Goal: Task Accomplishment & Management: Use online tool/utility

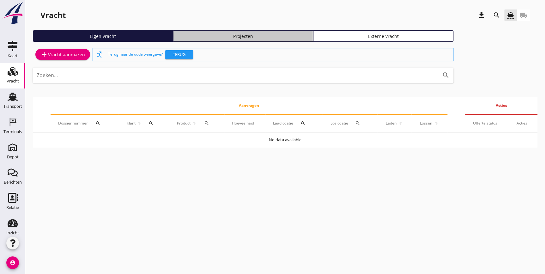
click at [268, 39] on link "Projecten" at bounding box center [243, 35] width 140 height 11
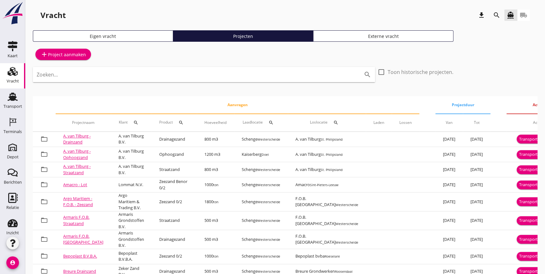
click at [494, 17] on icon "search" at bounding box center [497, 15] width 8 height 8
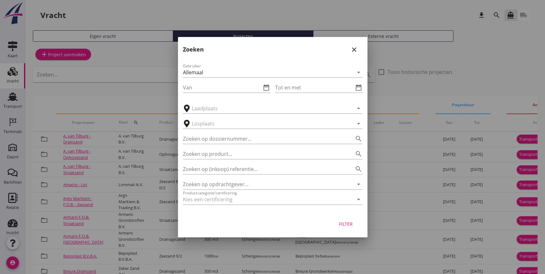
click at [250, 176] on div "Zoeken op opdrachtgever... arrow_drop_down" at bounding box center [273, 182] width 180 height 14
click at [243, 161] on div "Zoeken op (inkoop) referentie… search" at bounding box center [273, 167] width 180 height 14
click at [243, 164] on input "Zoeken op (inkoop) referentie…" at bounding box center [264, 169] width 162 height 10
click at [246, 187] on input "Zoeken op opdrachtgever..." at bounding box center [264, 184] width 162 height 10
drag, startPoint x: 266, startPoint y: 187, endPoint x: 152, endPoint y: 188, distance: 113.2
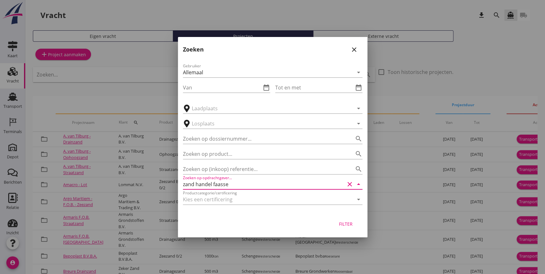
click at [152, 188] on div "arrow_drop_down check Schenge, Westerschelde Kaiserberg, Doel Middelburg, Everi…" at bounding box center [272, 193] width 545 height 386
type input "zand handel faasse"
type input "z"
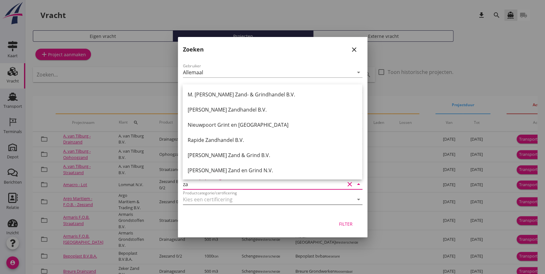
type input "z"
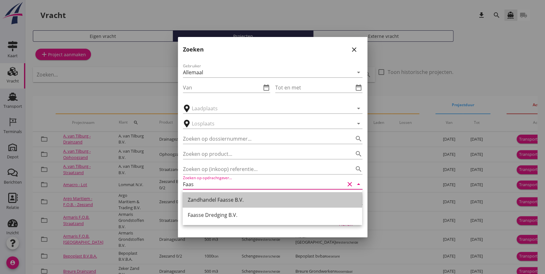
click at [236, 201] on div "Zandhandel Faasse B.V." at bounding box center [272, 200] width 169 height 8
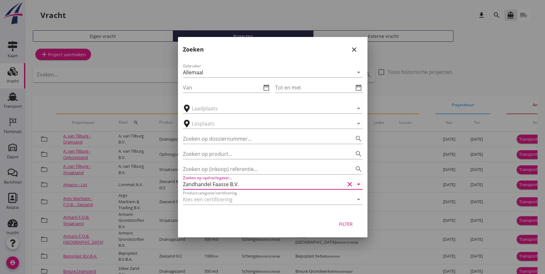
type input "Zandhandel Faasse B.V."
click at [353, 227] on div "Filter" at bounding box center [346, 224] width 18 height 7
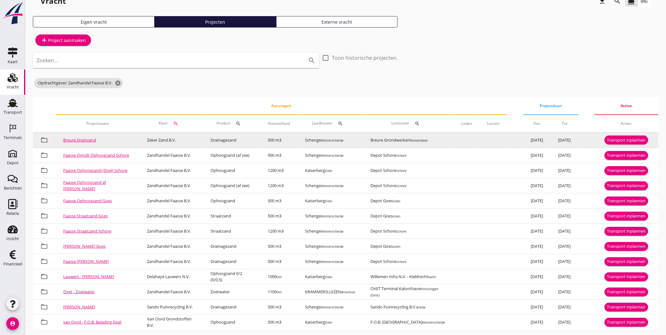
scroll to position [21, 0]
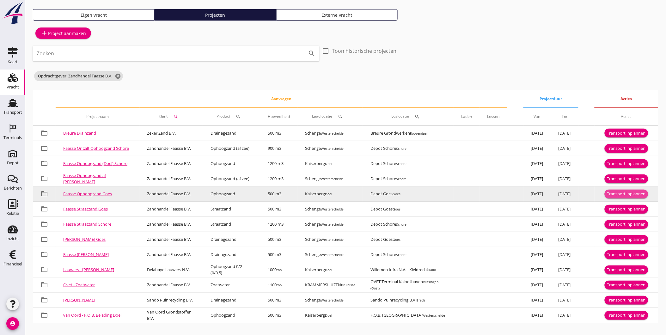
click at [545, 191] on div "Transport inplannen" at bounding box center [626, 194] width 39 height 6
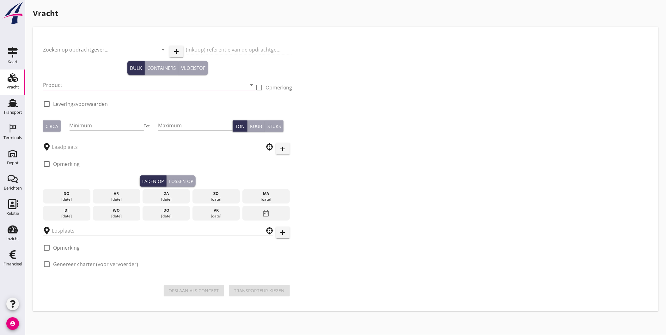
type input "Zandhandel Faasse B.V."
type input "Ophoogzand Goes"
type input "Ophoogzand (6120)"
checkbox input "true"
type input "500"
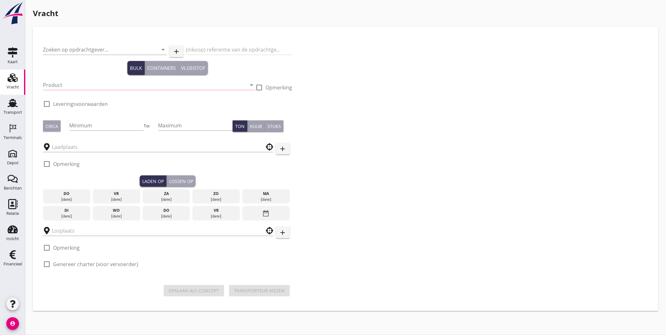
checkbox input "true"
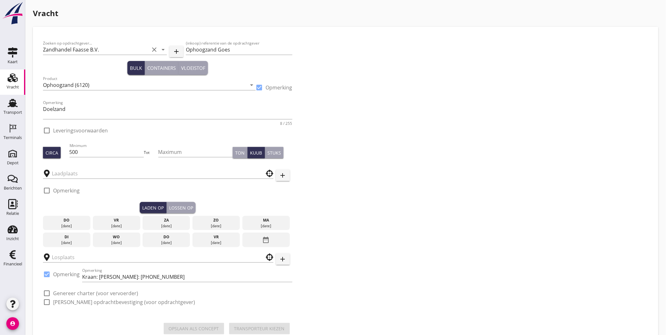
checkbox input "true"
type input "Kaiserberg"
type input "Depot Goes"
checkbox input "true"
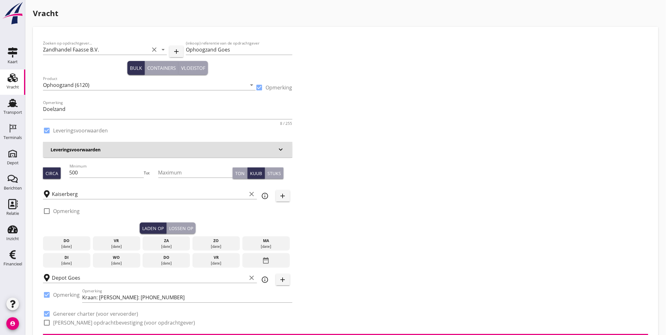
type input "4.03"
checkbox input "false"
radio input "false"
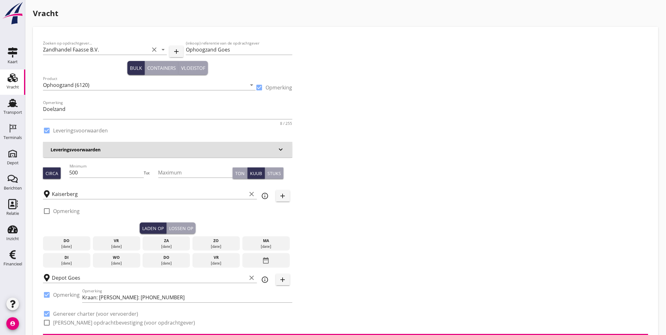
checkbox input "true"
type input "1"
click at [126, 170] on input "500" at bounding box center [107, 173] width 75 height 10
type input "508"
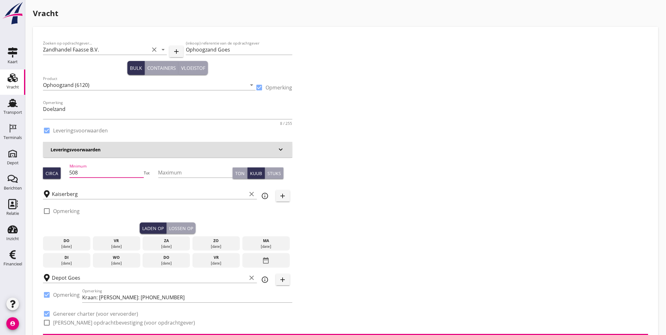
click at [450, 226] on div "Zoeken op opdrachtgever... Zandhandel Faasse B.V. clear arrow_drop_down add (in…" at bounding box center [345, 185] width 610 height 297
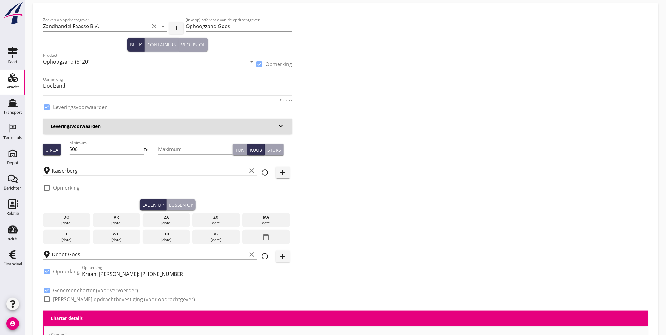
scroll to position [35, 0]
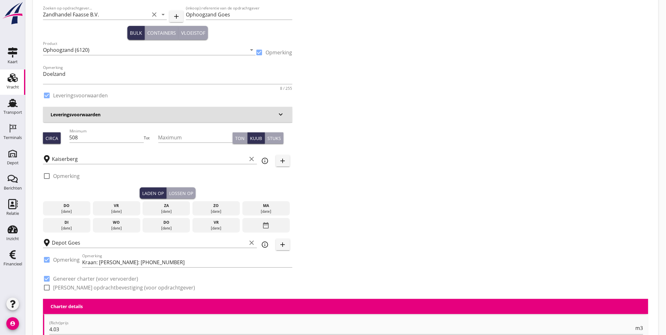
click at [121, 210] on div "[DATE]" at bounding box center [117, 212] width 44 height 6
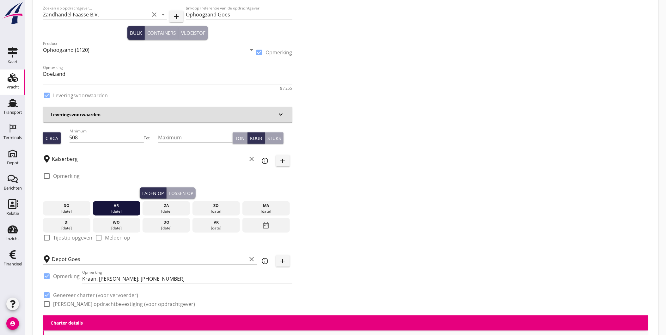
click at [187, 191] on div "Lossen op" at bounding box center [181, 193] width 24 height 7
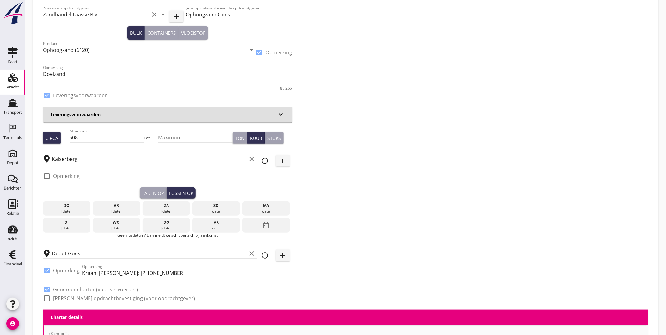
click at [173, 206] on div "za" at bounding box center [166, 206] width 44 height 6
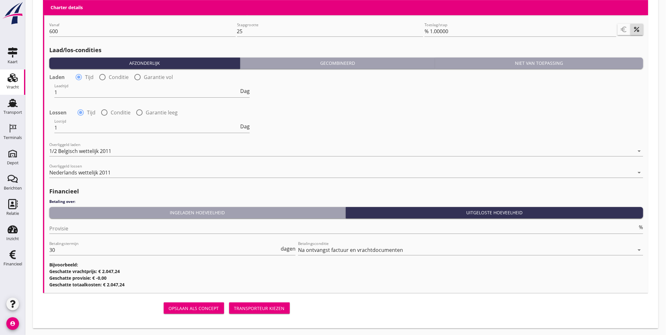
scroll to position [698, 0]
click at [277, 274] on div "Transporteur kiezen" at bounding box center [259, 308] width 51 height 7
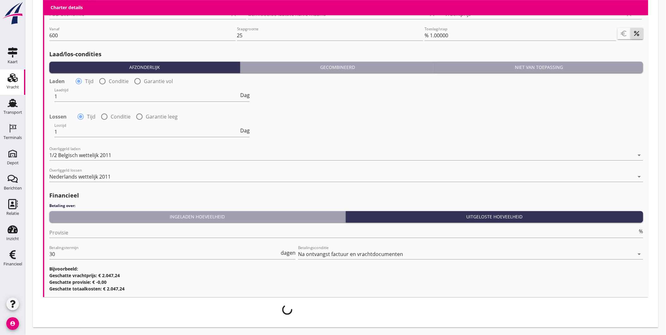
scroll to position [693, 0]
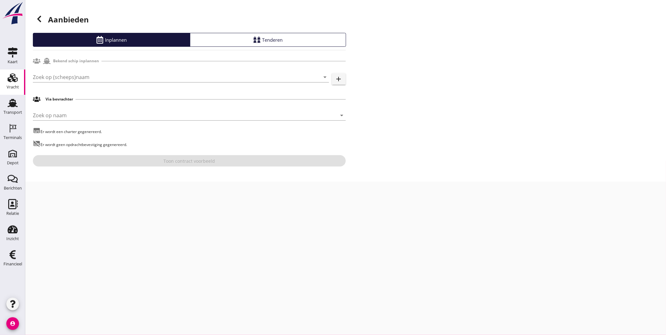
click at [67, 67] on div "Zoek op (scheeps)naam arrow_drop_down add" at bounding box center [189, 77] width 313 height 21
click at [68, 78] on input "Zoek op (scheeps)naam" at bounding box center [172, 77] width 279 height 10
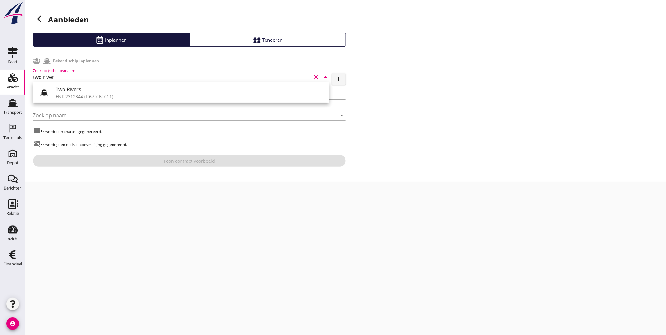
click at [126, 88] on div "Two Rivers" at bounding box center [190, 90] width 268 height 8
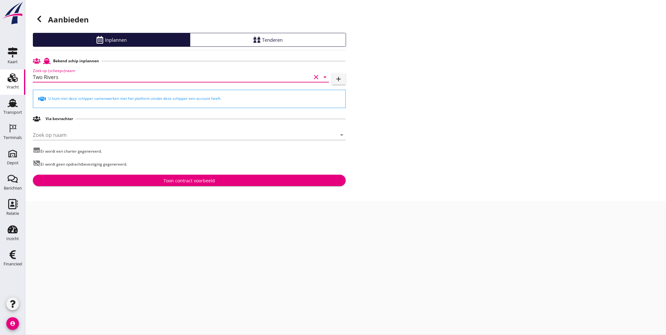
type input "Two Rivers"
click at [45, 22] on div at bounding box center [39, 19] width 13 height 13
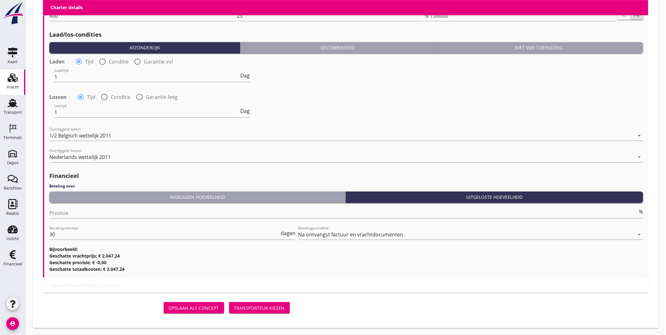
scroll to position [703, 0]
click at [265, 274] on div "Transporteur kiezen" at bounding box center [259, 307] width 51 height 7
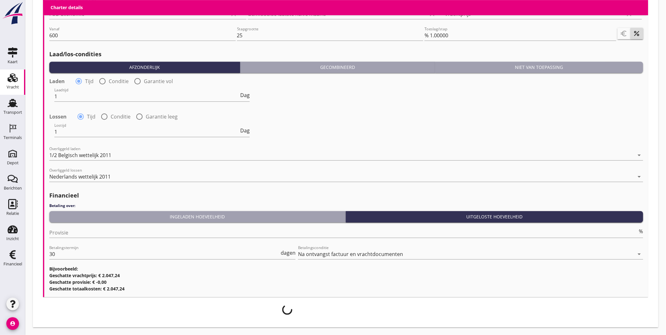
scroll to position [682, 0]
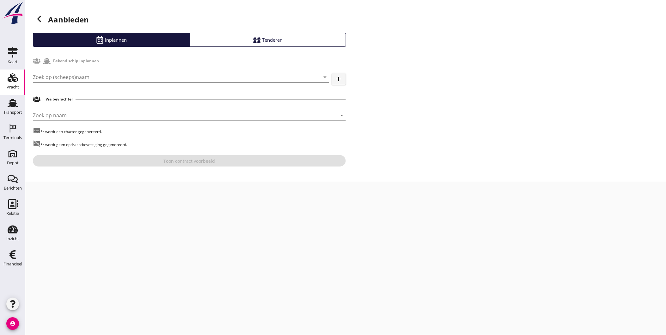
click at [75, 73] on input "Zoek op (scheeps)naam" at bounding box center [172, 77] width 279 height 10
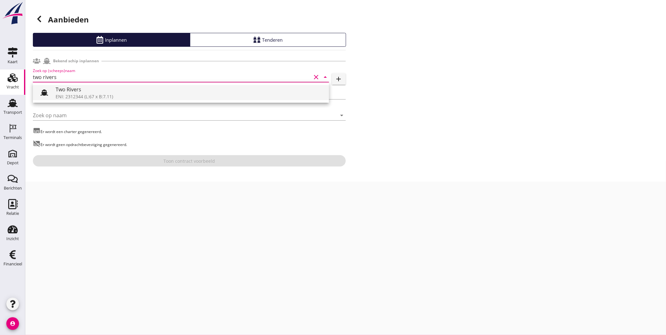
click at [111, 89] on div "Two Rivers" at bounding box center [190, 90] width 268 height 8
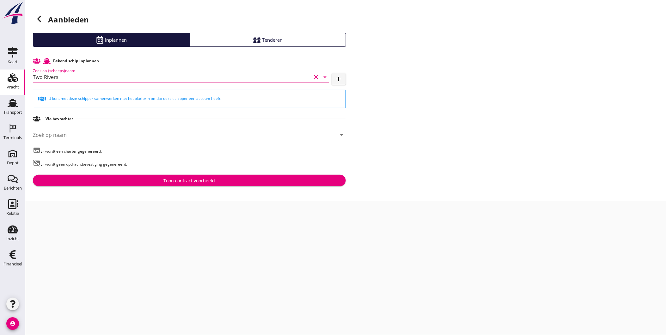
type input "Two Rivers"
click at [41, 22] on icon at bounding box center [39, 19] width 8 height 8
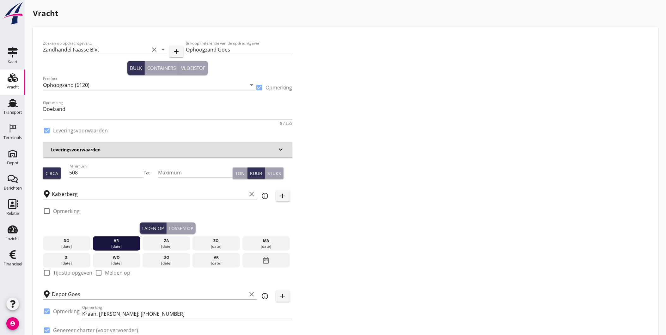
drag, startPoint x: 184, startPoint y: 230, endPoint x: 181, endPoint y: 228, distance: 3.7
click at [184, 229] on div "Lossen op" at bounding box center [181, 228] width 24 height 7
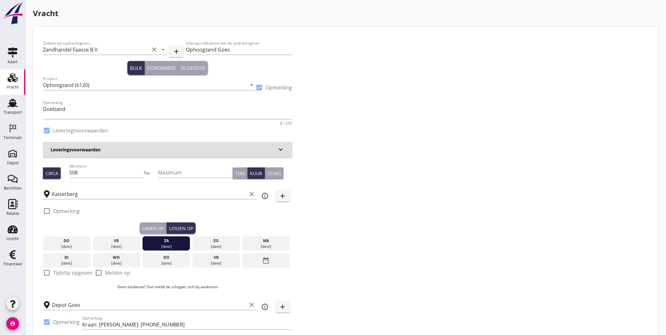
drag, startPoint x: 155, startPoint y: 228, endPoint x: 152, endPoint y: 225, distance: 4.5
click at [156, 227] on div "Laden op" at bounding box center [152, 228] width 21 height 7
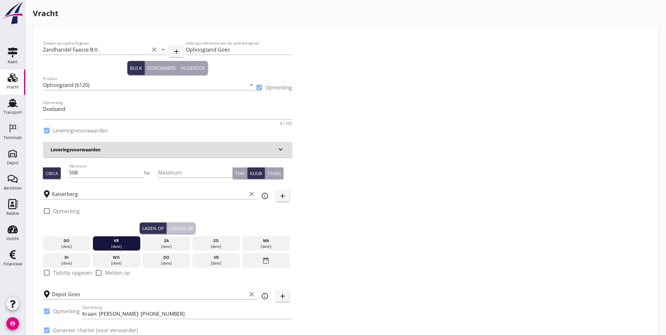
click at [176, 222] on div "Zoeken op opdrachtgever... Zandhandel Faasse B.V. clear arrow_drop_down add (in…" at bounding box center [167, 194] width 254 height 314
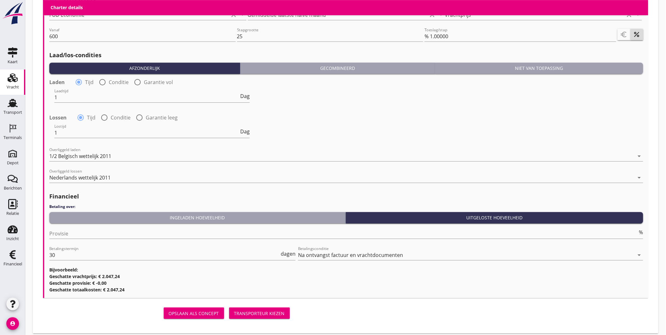
scroll to position [688, 0]
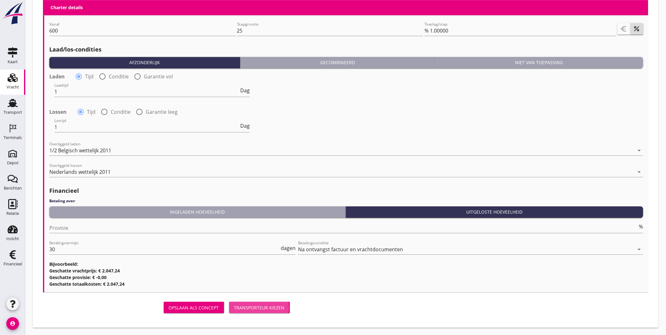
click at [270, 274] on div "Transporteur kiezen" at bounding box center [259, 307] width 51 height 7
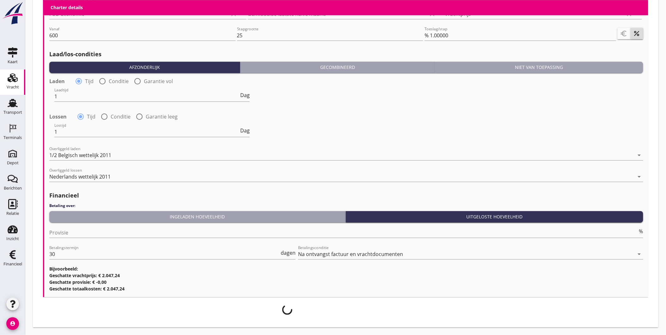
scroll to position [682, 0]
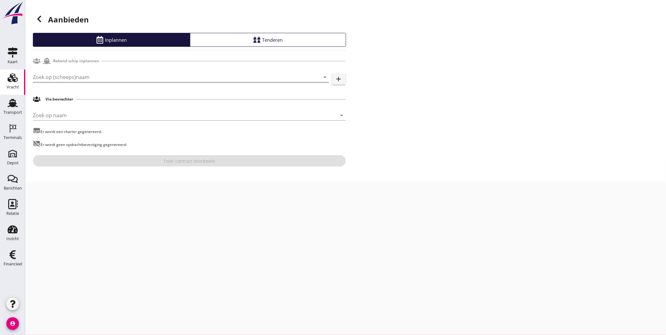
click at [94, 75] on input "Zoek op (scheeps)naam" at bounding box center [172, 77] width 279 height 10
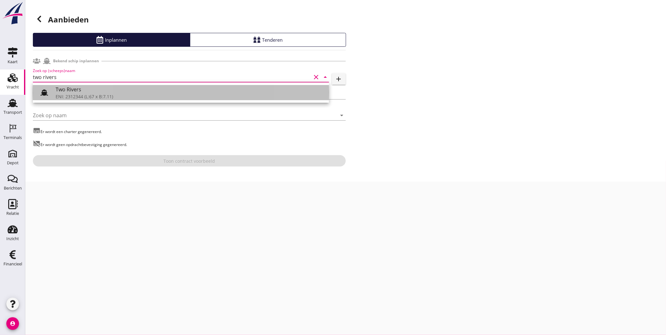
click at [140, 90] on div "Two Rivers" at bounding box center [190, 90] width 268 height 8
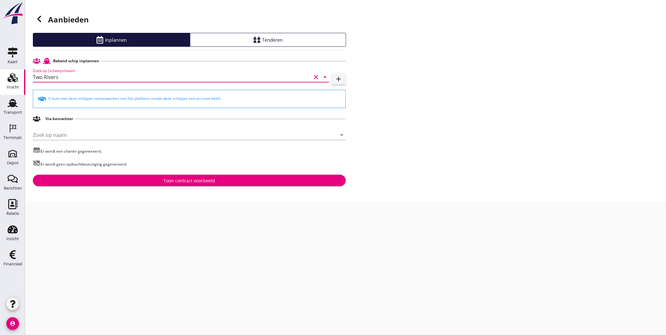
type input "Two Rivers"
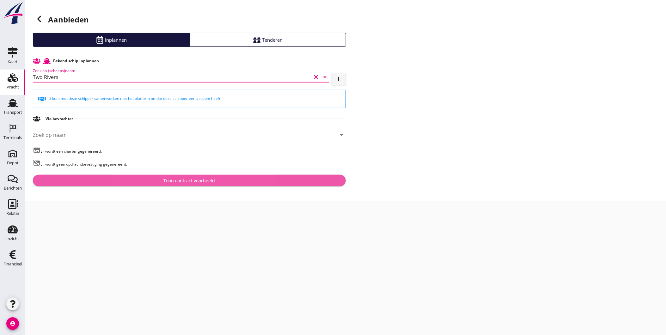
click at [143, 181] on div "Toon contract voorbeeld" at bounding box center [189, 180] width 303 height 7
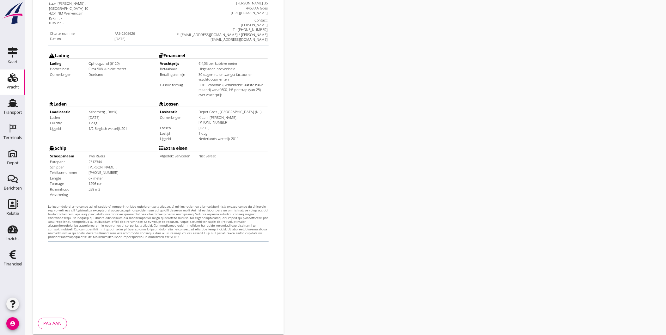
scroll to position [133, 0]
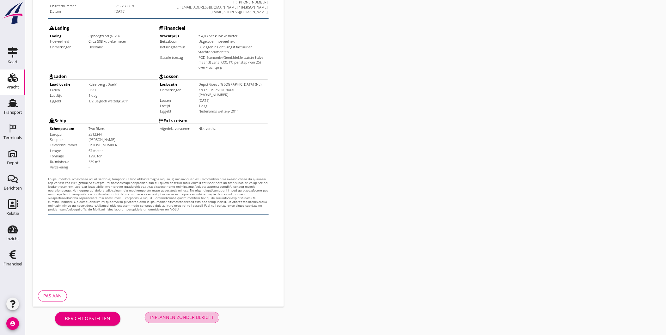
click at [175, 274] on div "Inplannen zonder bericht" at bounding box center [182, 317] width 64 height 7
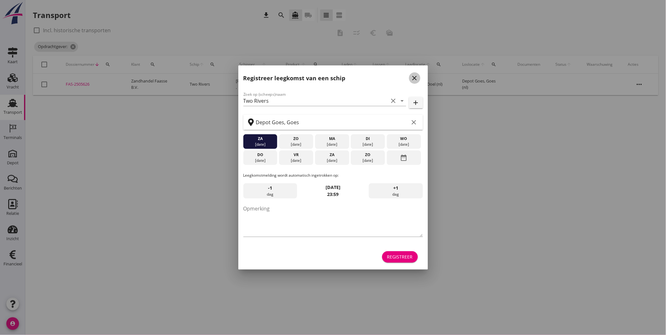
click at [416, 77] on icon "close" at bounding box center [415, 78] width 8 height 8
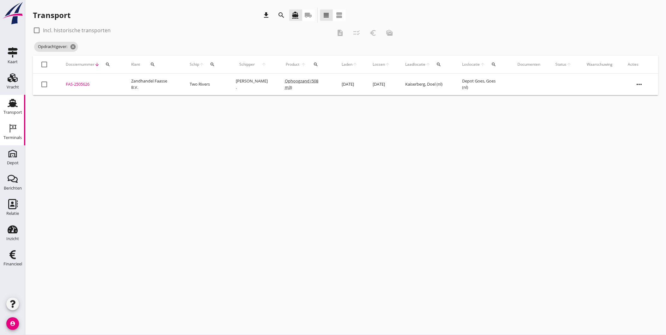
click at [15, 128] on icon "Terminals" at bounding box center [13, 128] width 10 height 10
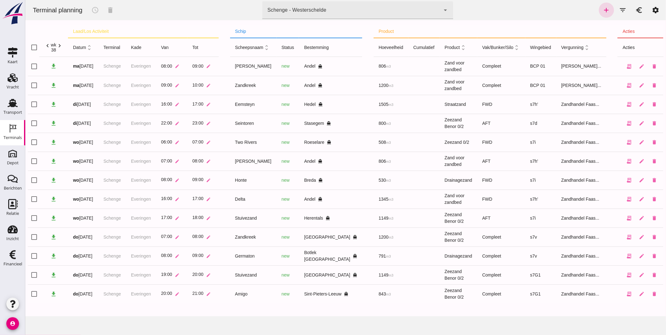
click at [365, 8] on div "Schenge - Westerschelde 9c876888-926f-4f5f-969d-c779b766b815" at bounding box center [351, 10] width 178 height 18
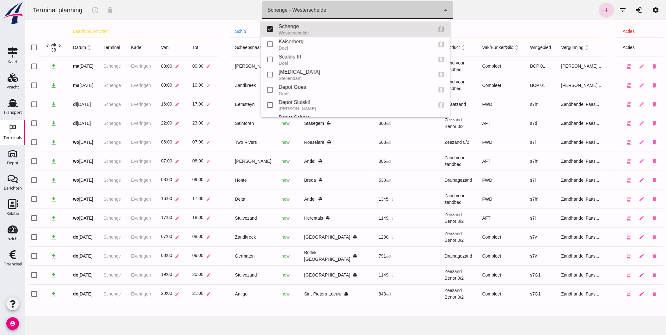
click at [333, 45] on div "Kaiserberg" at bounding box center [353, 42] width 149 height 8
type input "7f603609-51ae-4e75-986b-c9057e559465"
checkbox input "false"
checkbox input "true"
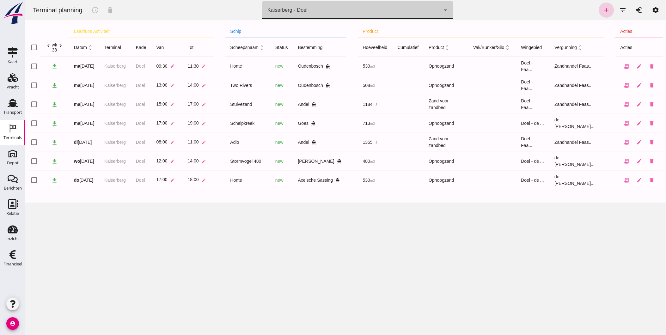
click at [545, 8] on link "add" at bounding box center [606, 10] width 15 height 15
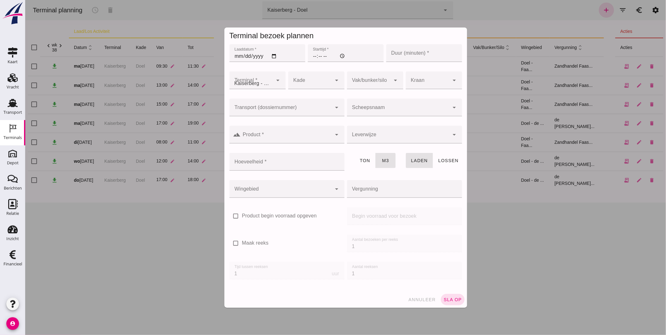
type input "Zandhandel Faasse B.V."
click at [289, 108] on input "Transport (dossiernummer)" at bounding box center [280, 111] width 102 height 8
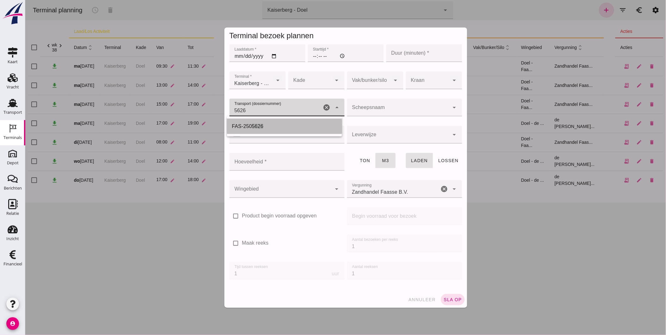
click at [269, 121] on div "FAS-250 5626" at bounding box center [284, 126] width 115 height 15
type input "FAS-2505626"
type input "franco_on_shore"
type input "539"
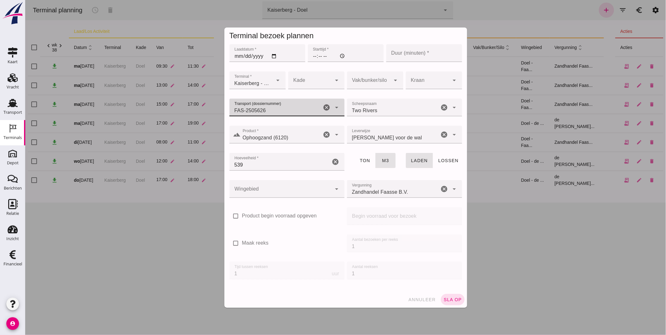
type input "FAS-2505626"
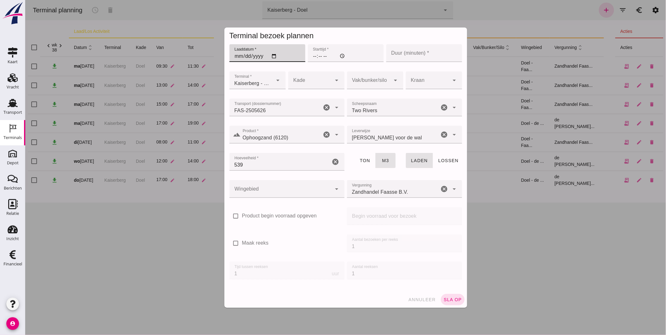
click at [272, 56] on input "Laaddatum *" at bounding box center [267, 53] width 76 height 18
type input "[DATE]"
click at [310, 56] on input "Starttijd *" at bounding box center [346, 53] width 76 height 18
click at [312, 54] on input "Starttijd *" at bounding box center [346, 53] width 76 height 18
type input "08:00"
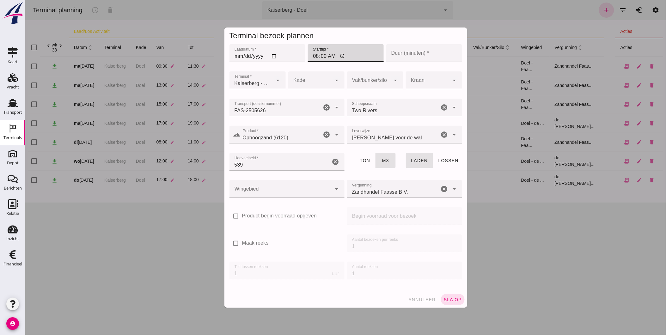
click at [417, 61] on input "Duur (minuten) *" at bounding box center [424, 53] width 76 height 18
type input "120"
click at [302, 80] on div at bounding box center [310, 80] width 44 height 18
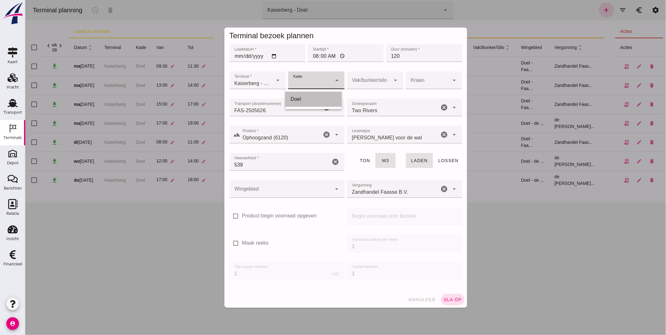
click at [304, 96] on div "Doel" at bounding box center [313, 99] width 46 height 8
type input "11"
click at [371, 84] on div at bounding box center [369, 80] width 44 height 18
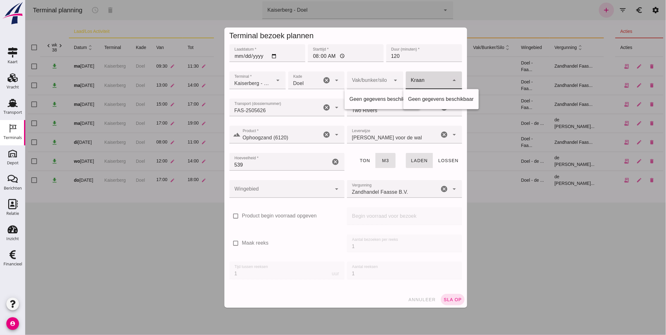
click at [427, 76] on div at bounding box center [428, 80] width 44 height 18
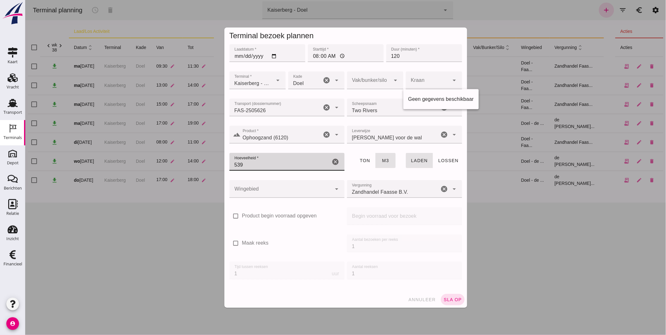
click at [304, 160] on input "539" at bounding box center [279, 162] width 101 height 18
type input "508"
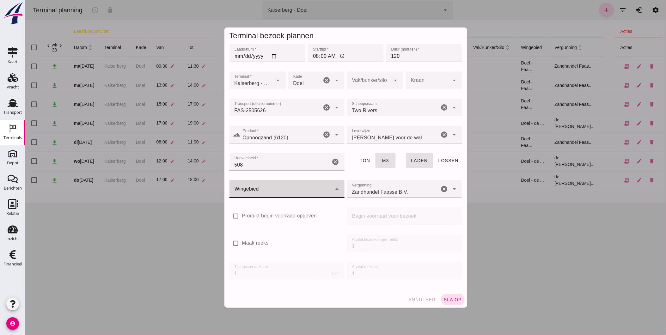
click at [312, 194] on div at bounding box center [280, 189] width 102 height 18
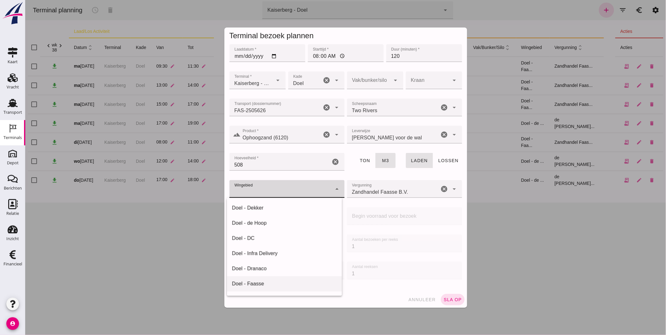
click at [278, 274] on div "Doel - Faasse" at bounding box center [284, 283] width 115 height 15
type input "197"
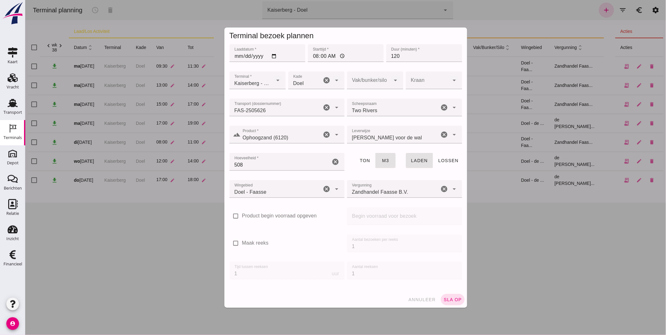
click at [253, 70] on div "Laaddatum * Laaddatum * [DATE]" at bounding box center [267, 56] width 78 height 27
click at [254, 77] on div "Kaiserberg - Doel 7f603609-51ae-4e75-986b-c9057e559465" at bounding box center [251, 80] width 44 height 18
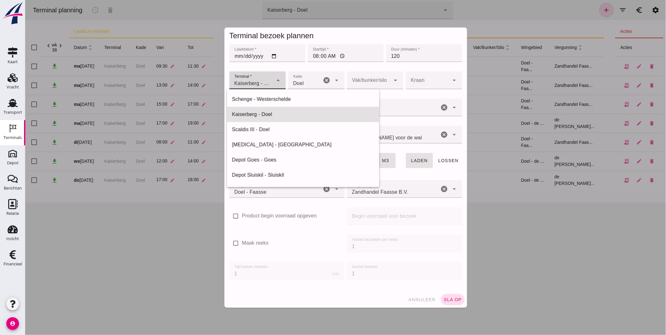
scroll to position [15, 0]
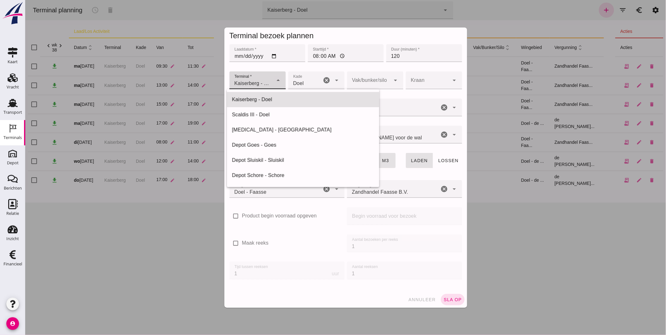
drag, startPoint x: 268, startPoint y: 118, endPoint x: 266, endPoint y: 110, distance: 8.4
click at [266, 110] on div "Scaldis III - Doel" at bounding box center [303, 114] width 152 height 15
type input "7305cfe2-780e-40ac-a71f-d21325deea4d"
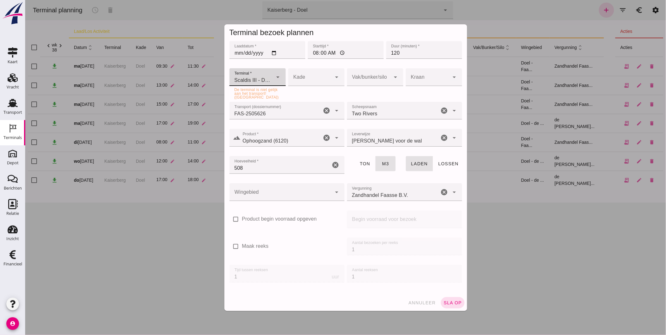
drag, startPoint x: 422, startPoint y: 305, endPoint x: 118, endPoint y: 187, distance: 326.3
click at [422, 274] on button "annuleer" at bounding box center [421, 302] width 33 height 11
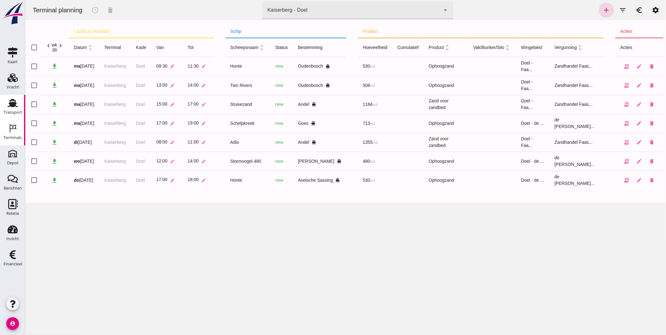
click at [17, 109] on div "Transport" at bounding box center [12, 112] width 19 height 9
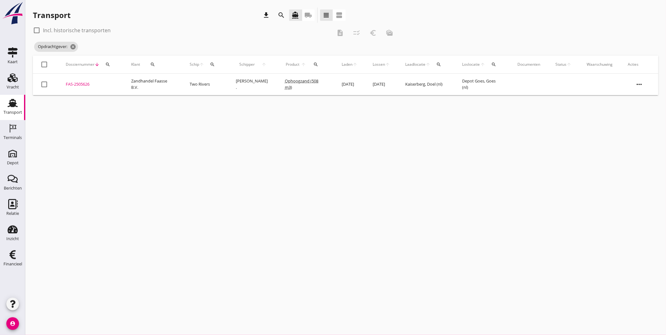
click at [91, 87] on td "FAS-2505626 upload_file Drop hier uw bestand om het aan het dossier toe te voeg…" at bounding box center [90, 84] width 65 height 21
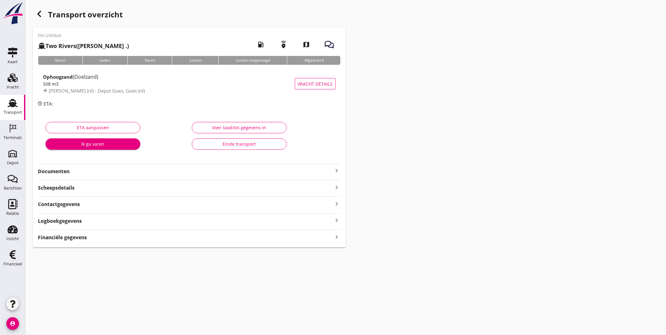
click at [98, 78] on span "(Doelzand)" at bounding box center [86, 76] width 26 height 7
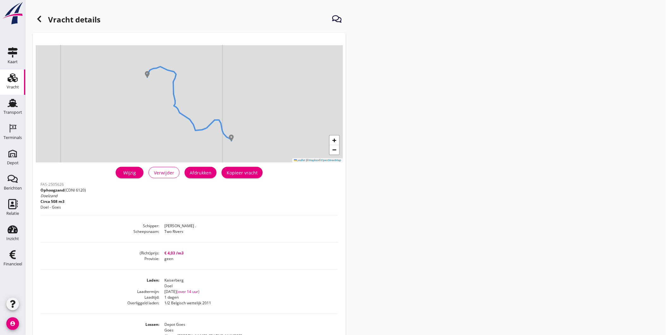
click at [135, 173] on div "Wijzig" at bounding box center [130, 172] width 18 height 7
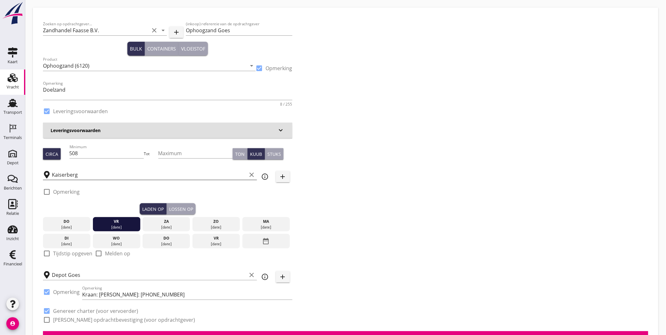
click at [127, 172] on input "Kaiserberg" at bounding box center [149, 175] width 195 height 10
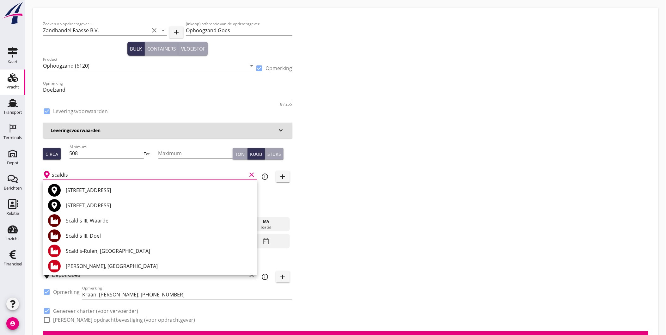
click at [107, 235] on div "Scaldis III, Doel" at bounding box center [159, 236] width 186 height 8
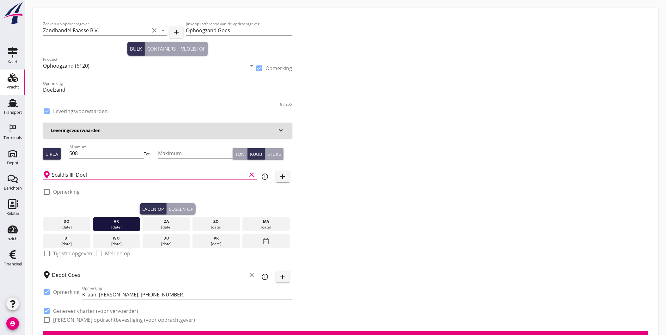
click at [102, 177] on input "Scaldis III, Doel" at bounding box center [149, 175] width 195 height 10
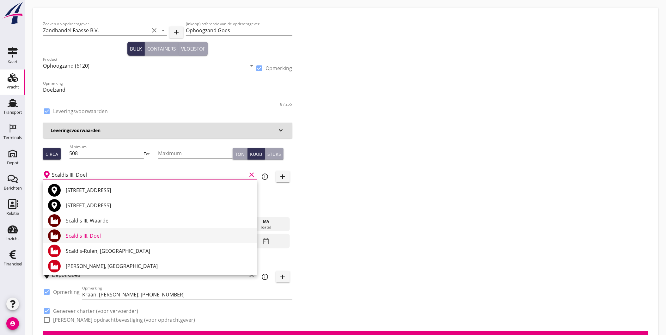
click at [114, 237] on div "Scaldis III, Doel" at bounding box center [159, 236] width 186 height 8
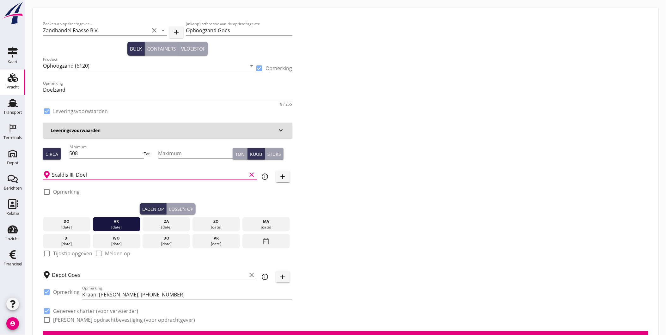
click at [207, 172] on input "Scaldis III, Doel" at bounding box center [149, 175] width 195 height 10
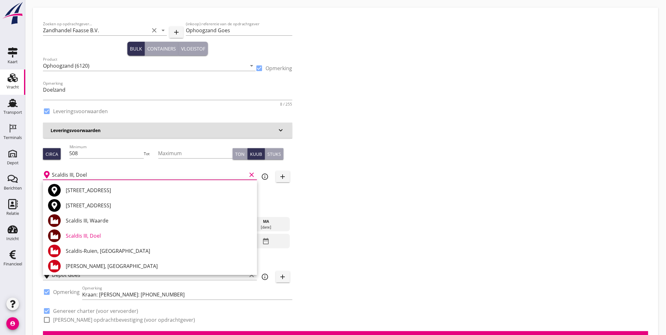
click at [195, 237] on div "Scaldis III, Doel" at bounding box center [159, 236] width 186 height 8
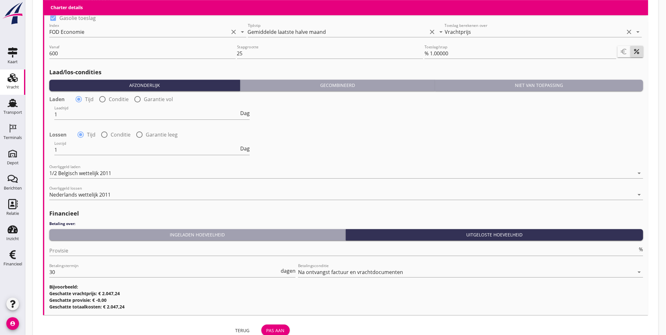
scroll to position [668, 0]
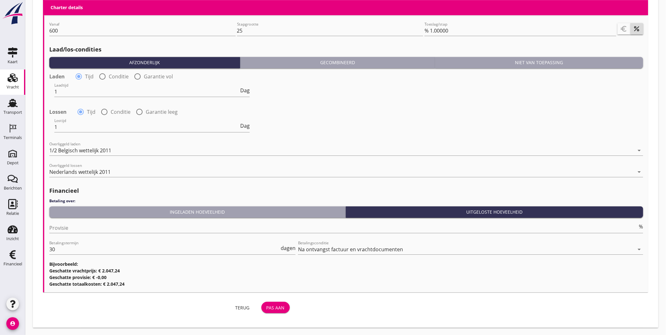
type input "Scaldis III, Doel"
click at [282, 274] on div "Pas aan" at bounding box center [276, 307] width 18 height 7
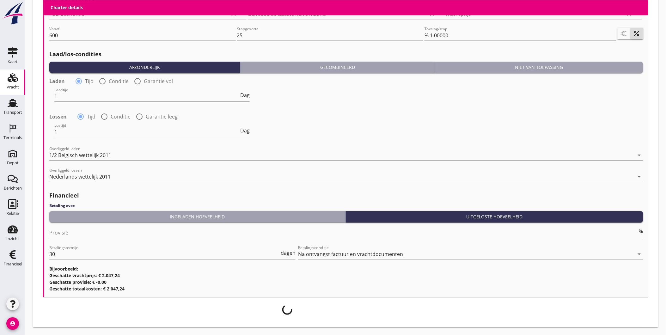
scroll to position [663, 0]
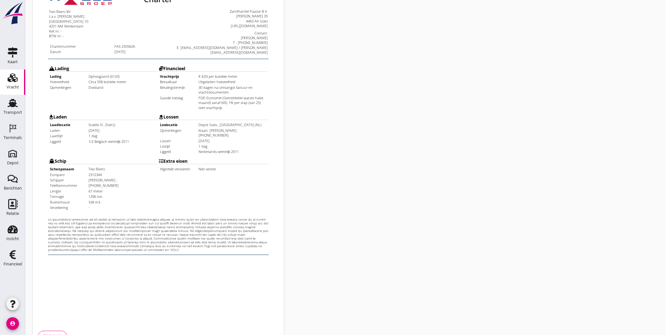
scroll to position [133, 0]
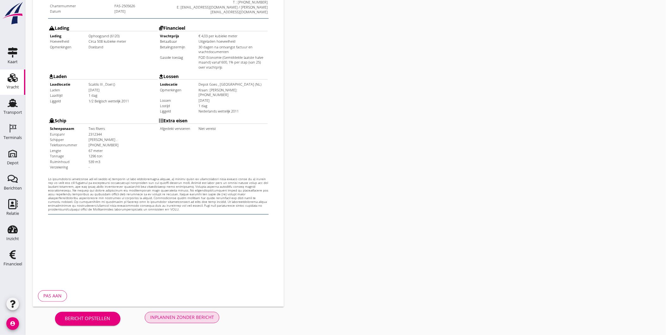
drag, startPoint x: 223, startPoint y: 246, endPoint x: 173, endPoint y: 228, distance: 53.3
click at [203, 274] on div "Inplannen zonder bericht" at bounding box center [182, 317] width 64 height 7
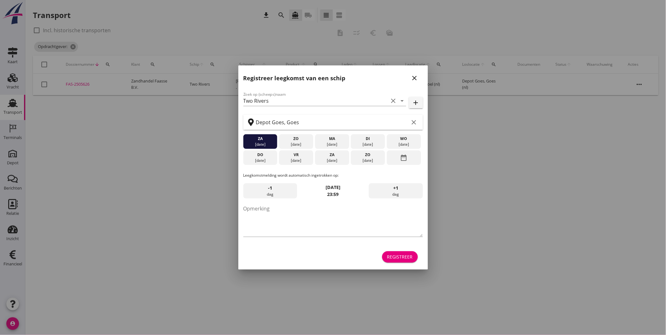
click at [418, 81] on button "close" at bounding box center [414, 77] width 11 height 11
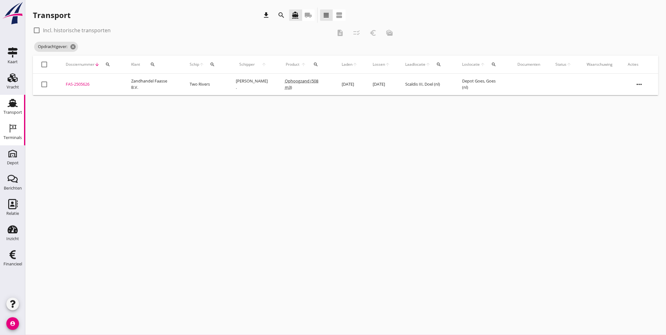
click at [18, 134] on div "Terminals" at bounding box center [12, 137] width 18 height 9
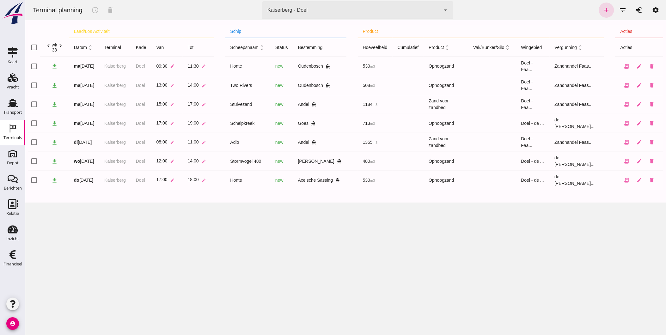
click at [357, 9] on div "Kaiserberg - Doel 7f603609-51ae-4e75-986b-c9057e559465" at bounding box center [351, 10] width 178 height 18
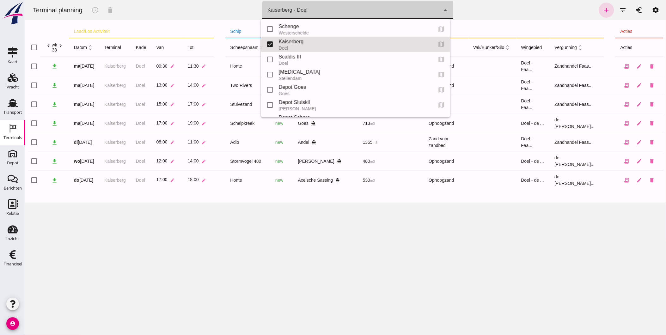
scroll to position [15, 0]
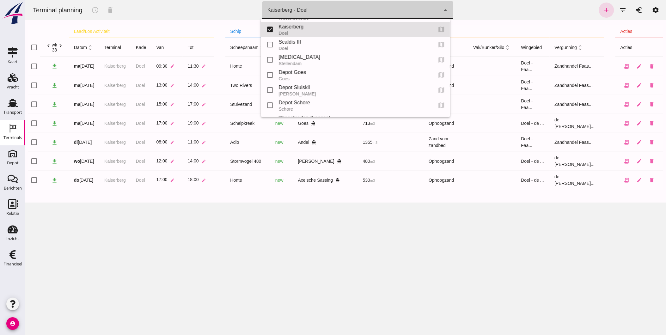
click at [338, 45] on div "Scaldis III" at bounding box center [353, 42] width 149 height 8
type input "7305cfe2-780e-40ac-a71f-d21325deea4d"
checkbox input "false"
checkbox input "true"
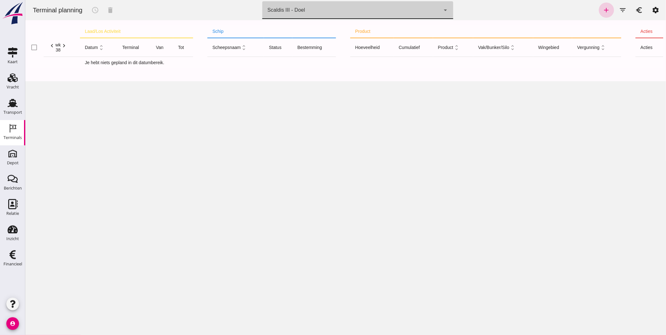
click at [545, 9] on icon "add" at bounding box center [607, 10] width 8 height 8
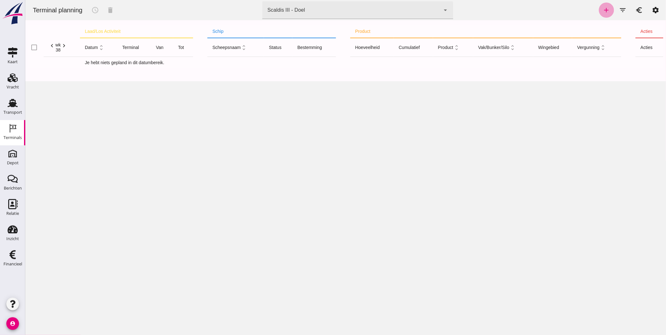
type input "Zandhandel Faasse B.V."
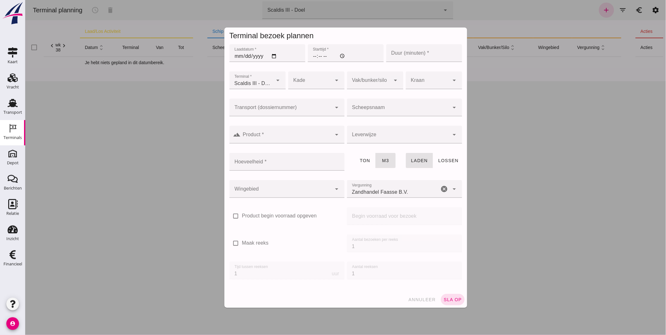
click at [241, 55] on input "Laaddatum *" at bounding box center [267, 53] width 76 height 18
click at [231, 56] on input "Laaddatum *" at bounding box center [267, 53] width 76 height 18
type input "[DATE]"
click at [311, 52] on input "Starttijd *" at bounding box center [346, 53] width 76 height 18
type input "08:00"
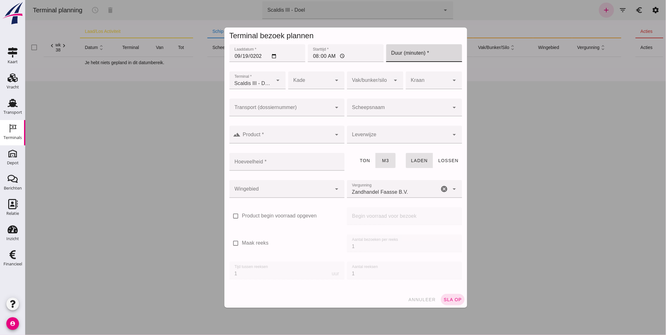
click at [401, 53] on input "Duur (minuten) *" at bounding box center [424, 53] width 76 height 18
type input "120"
click at [307, 86] on div at bounding box center [310, 80] width 44 height 18
click at [310, 101] on div "Doel" at bounding box center [313, 99] width 46 height 8
type input "16"
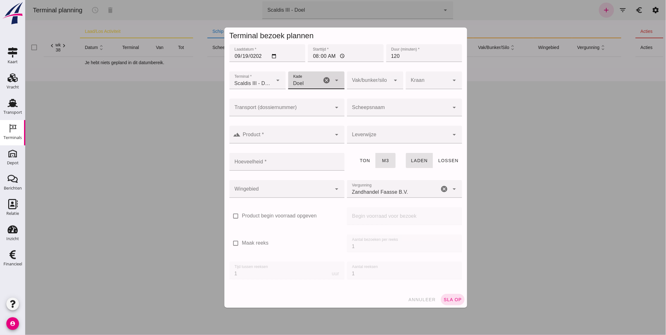
click at [368, 77] on div at bounding box center [369, 80] width 44 height 18
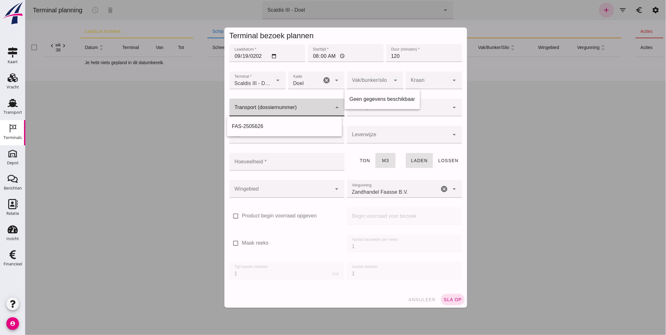
click at [297, 107] on input "Transport (dossiernummer)" at bounding box center [280, 111] width 102 height 8
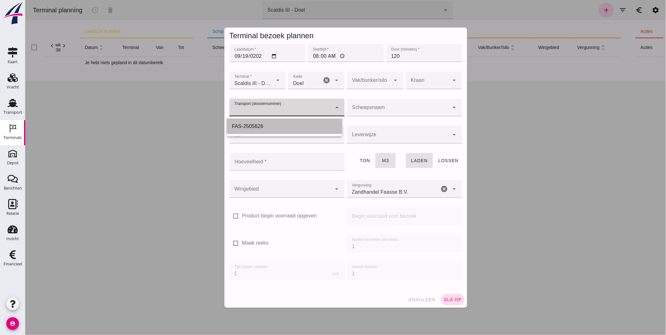
drag, startPoint x: 280, startPoint y: 129, endPoint x: 292, endPoint y: 130, distance: 11.4
click at [280, 129] on div "FAS-2505626" at bounding box center [284, 127] width 105 height 8
type input "FAS-2505626"
type input "franco_on_shore"
type input "539"
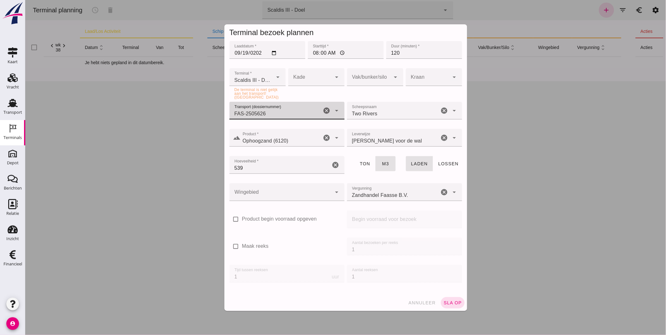
click at [510, 232] on div at bounding box center [345, 167] width 641 height 335
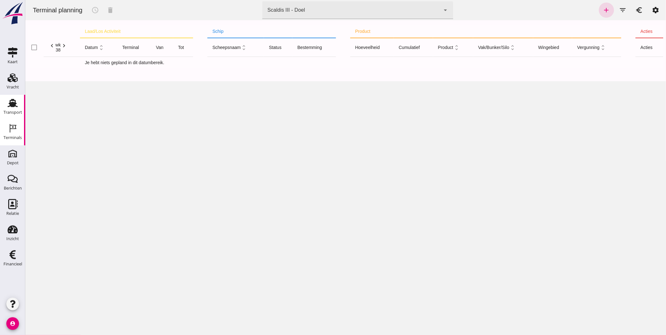
click at [16, 101] on icon "Transport" at bounding box center [13, 103] width 10 height 10
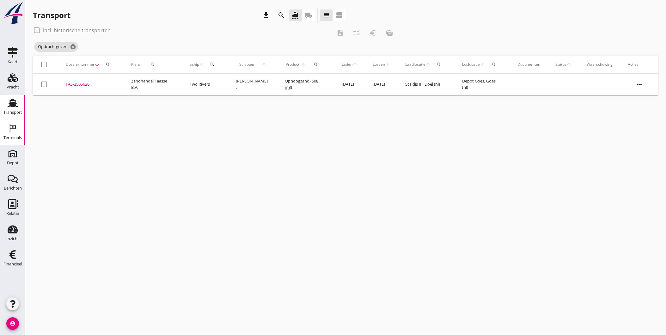
click at [16, 124] on icon "Terminals" at bounding box center [13, 128] width 10 height 10
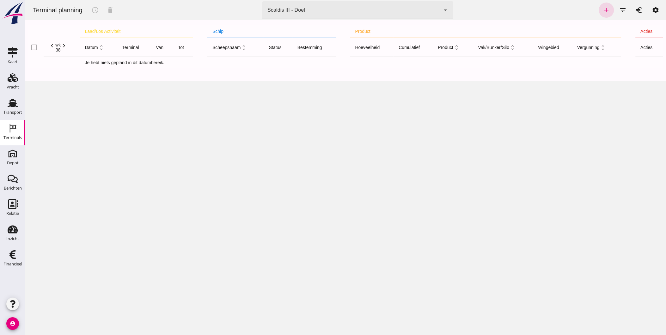
drag, startPoint x: 380, startPoint y: 278, endPoint x: 359, endPoint y: 211, distance: 70.3
click at [381, 274] on div "Terminal planning schedule delete terminal Scaldis III - Doel 7305cfe2-780e-40a…" at bounding box center [345, 167] width 641 height 335
click at [321, 14] on div "Scaldis III - Doel 7305cfe2-780e-40ac-a71f-d21325deea4d" at bounding box center [351, 10] width 178 height 18
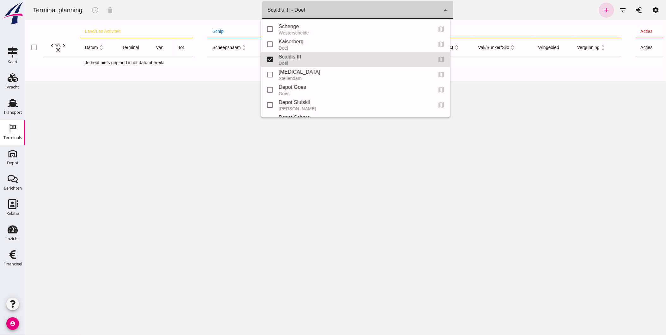
drag, startPoint x: 286, startPoint y: 167, endPoint x: 319, endPoint y: 122, distance: 55.6
click at [286, 166] on div "Terminal planning schedule delete terminal Scaldis III - Doel 7305cfe2-780e-40a…" at bounding box center [345, 167] width 641 height 335
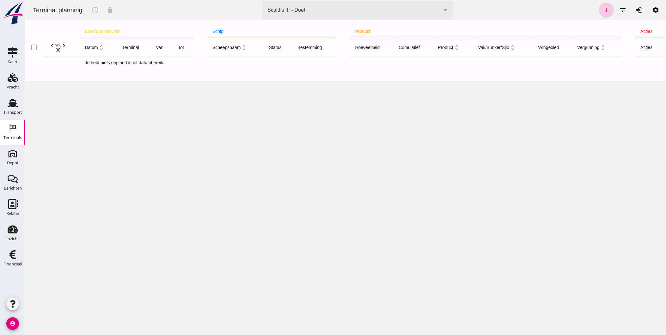
click at [545, 8] on link "add" at bounding box center [606, 10] width 15 height 15
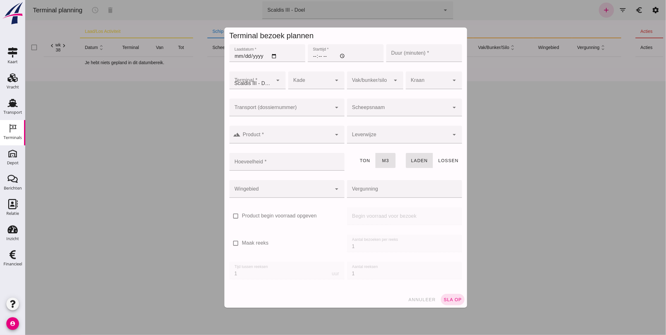
type input "Zandhandel Faasse B.V."
click at [315, 83] on div at bounding box center [310, 80] width 44 height 18
click at [271, 113] on input "Transport (dossiernummer)" at bounding box center [280, 111] width 102 height 8
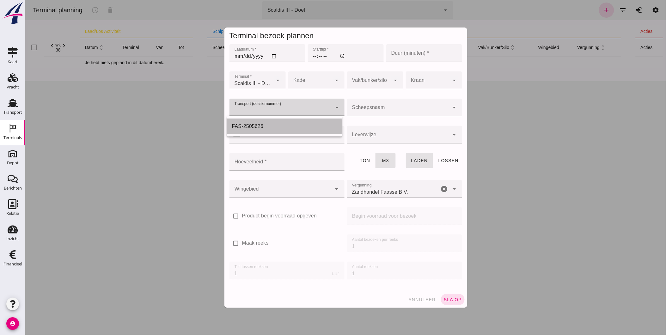
click at [259, 128] on div "FAS-2505626" at bounding box center [284, 127] width 105 height 8
type input "FAS-2505626"
type input "franco_on_shore"
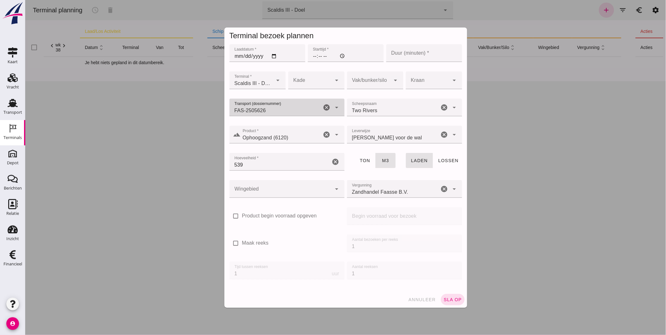
click at [283, 164] on input "539" at bounding box center [279, 162] width 101 height 18
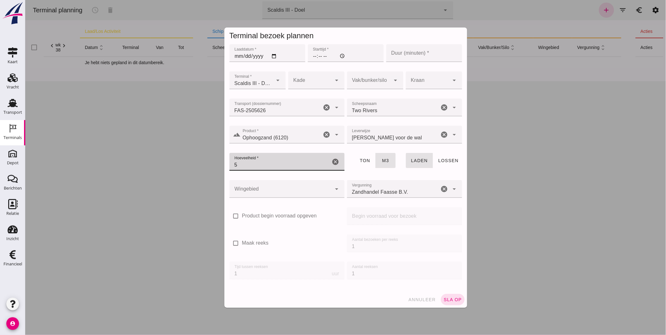
type input "5"
click at [236, 56] on input "Laaddatum *" at bounding box center [267, 53] width 76 height 18
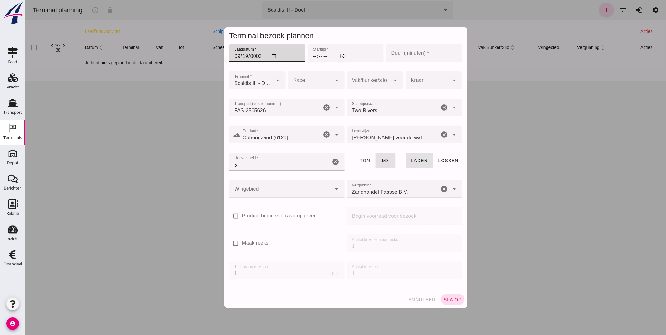
type input "0025-09-19"
type input "[DATE]"
click at [313, 56] on input "Starttijd *" at bounding box center [346, 53] width 76 height 18
click at [314, 50] on input "Starttijd *" at bounding box center [346, 53] width 76 height 18
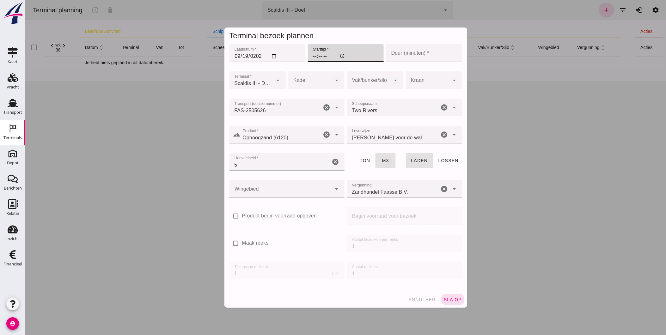
type input "08:00"
click at [399, 49] on input "Duur (minuten) *" at bounding box center [424, 53] width 76 height 18
type input "120"
click at [305, 80] on div at bounding box center [310, 80] width 44 height 18
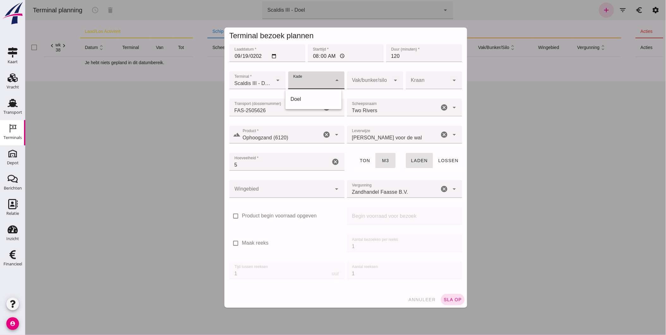
drag, startPoint x: 304, startPoint y: 97, endPoint x: 328, endPoint y: 92, distance: 24.6
click at [304, 97] on div "Doel" at bounding box center [313, 99] width 46 height 8
type input "16"
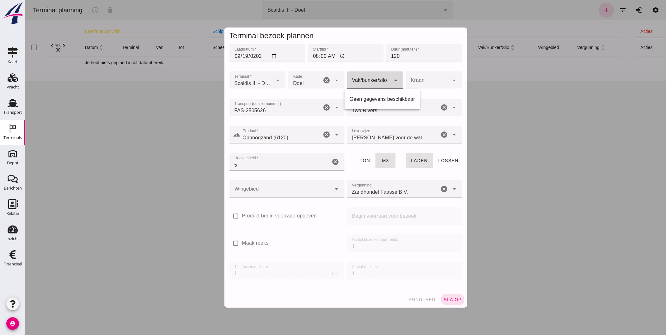
click at [373, 79] on div at bounding box center [369, 80] width 44 height 18
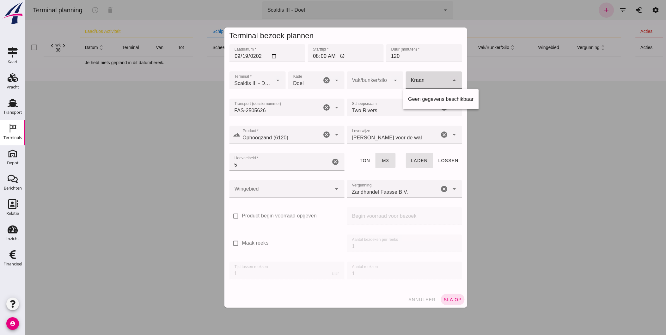
click at [413, 78] on div at bounding box center [428, 80] width 44 height 18
click at [279, 168] on input "5" at bounding box center [279, 162] width 101 height 18
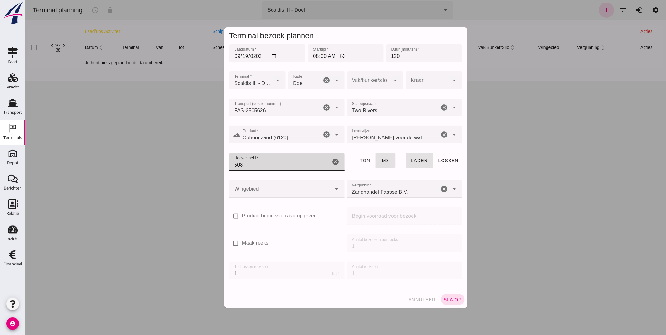
type input "508"
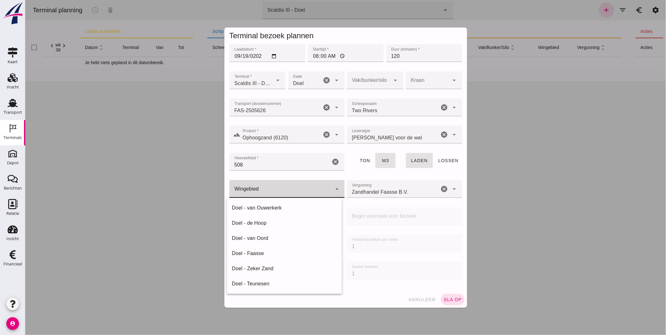
click at [302, 188] on div at bounding box center [280, 189] width 102 height 18
click at [285, 251] on div "Doel - Faasse" at bounding box center [284, 254] width 105 height 8
type input "207"
click at [450, 274] on span "sla op" at bounding box center [452, 299] width 19 height 5
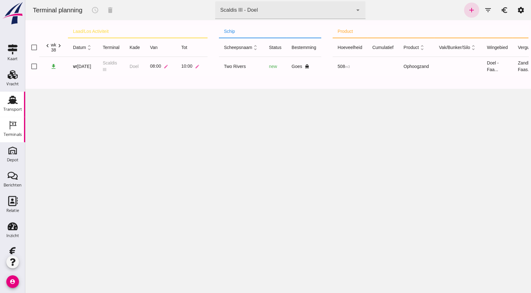
click at [9, 102] on use at bounding box center [13, 100] width 10 height 8
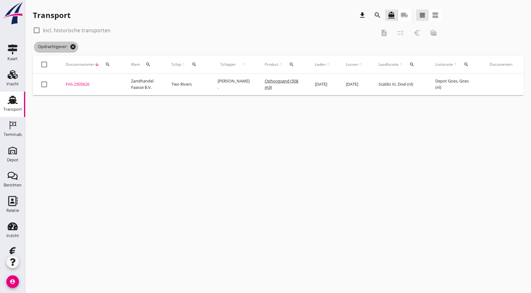
click at [74, 44] on icon "cancel" at bounding box center [73, 47] width 6 height 6
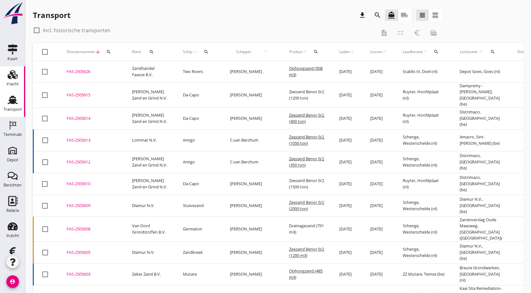
click at [10, 77] on use at bounding box center [13, 74] width 10 height 9
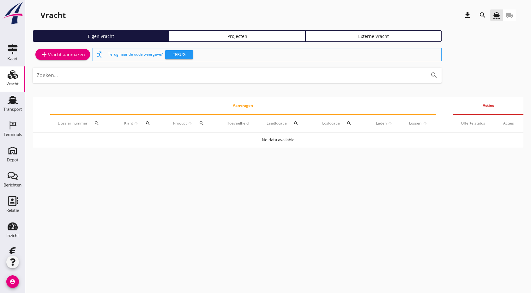
click at [10, 77] on use at bounding box center [13, 74] width 10 height 9
